Goal: Navigation & Orientation: Go to known website

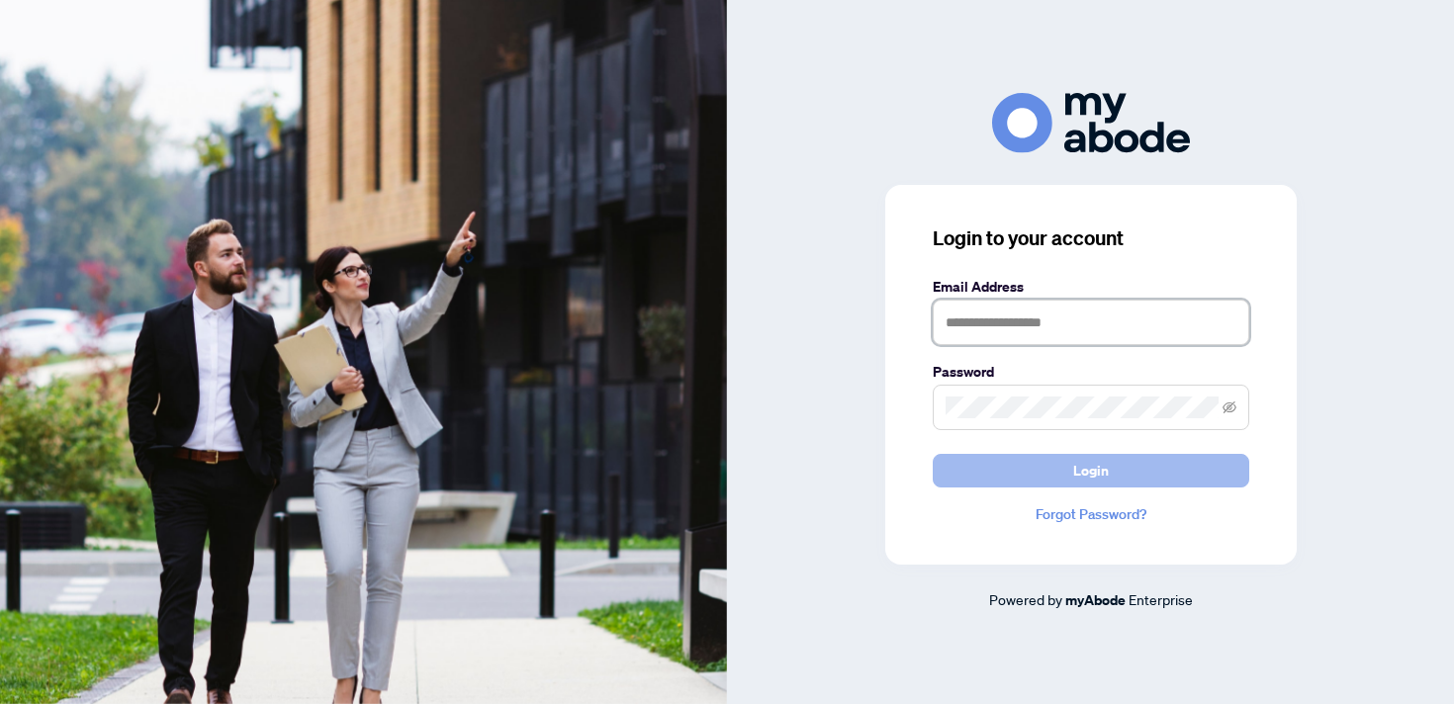
type input "**********"
click at [1142, 467] on button "Login" at bounding box center [1091, 471] width 317 height 34
